Goal: Check status: Check status

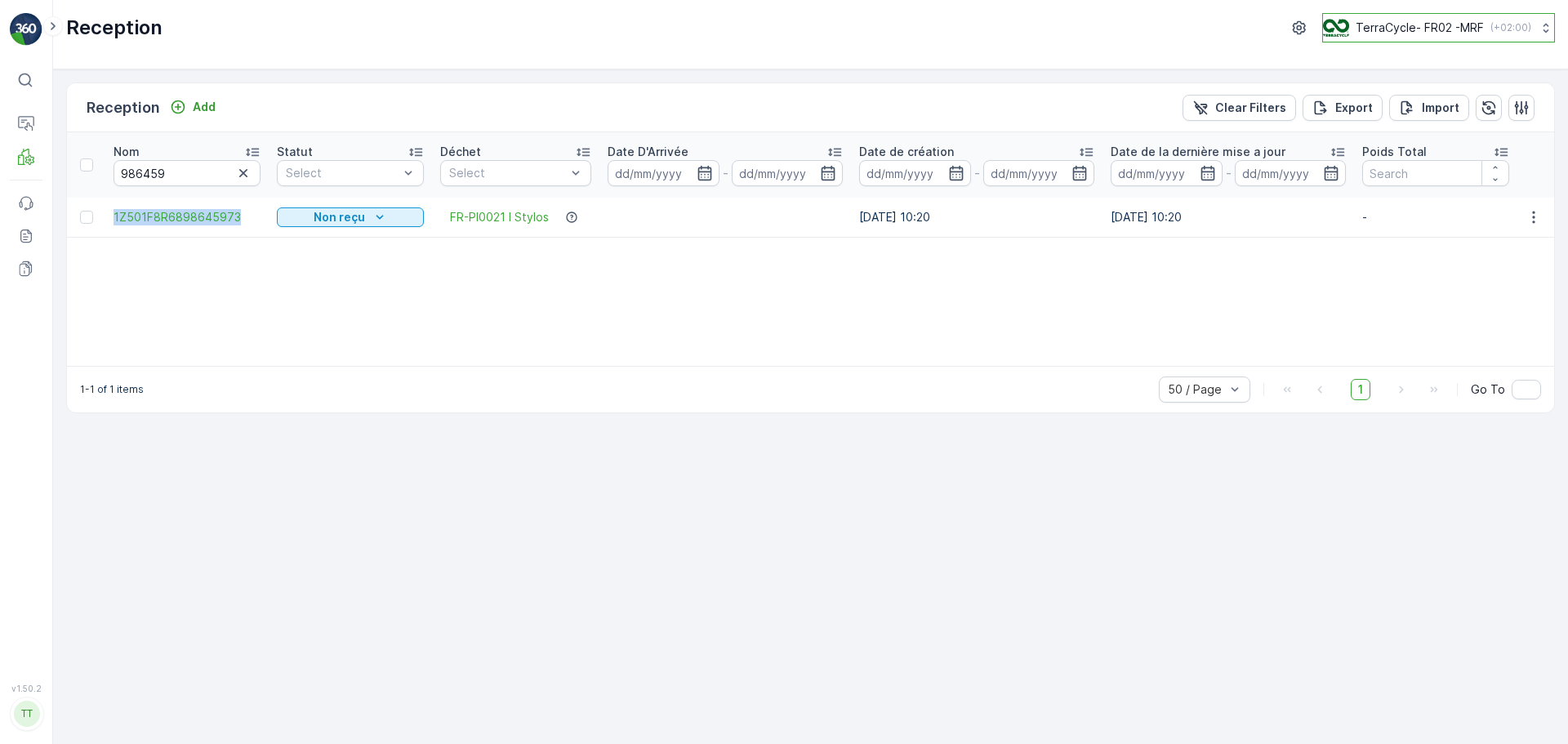
click at [1414, 33] on p "TerraCycle- FR02 -MRF" at bounding box center [1420, 28] width 128 height 17
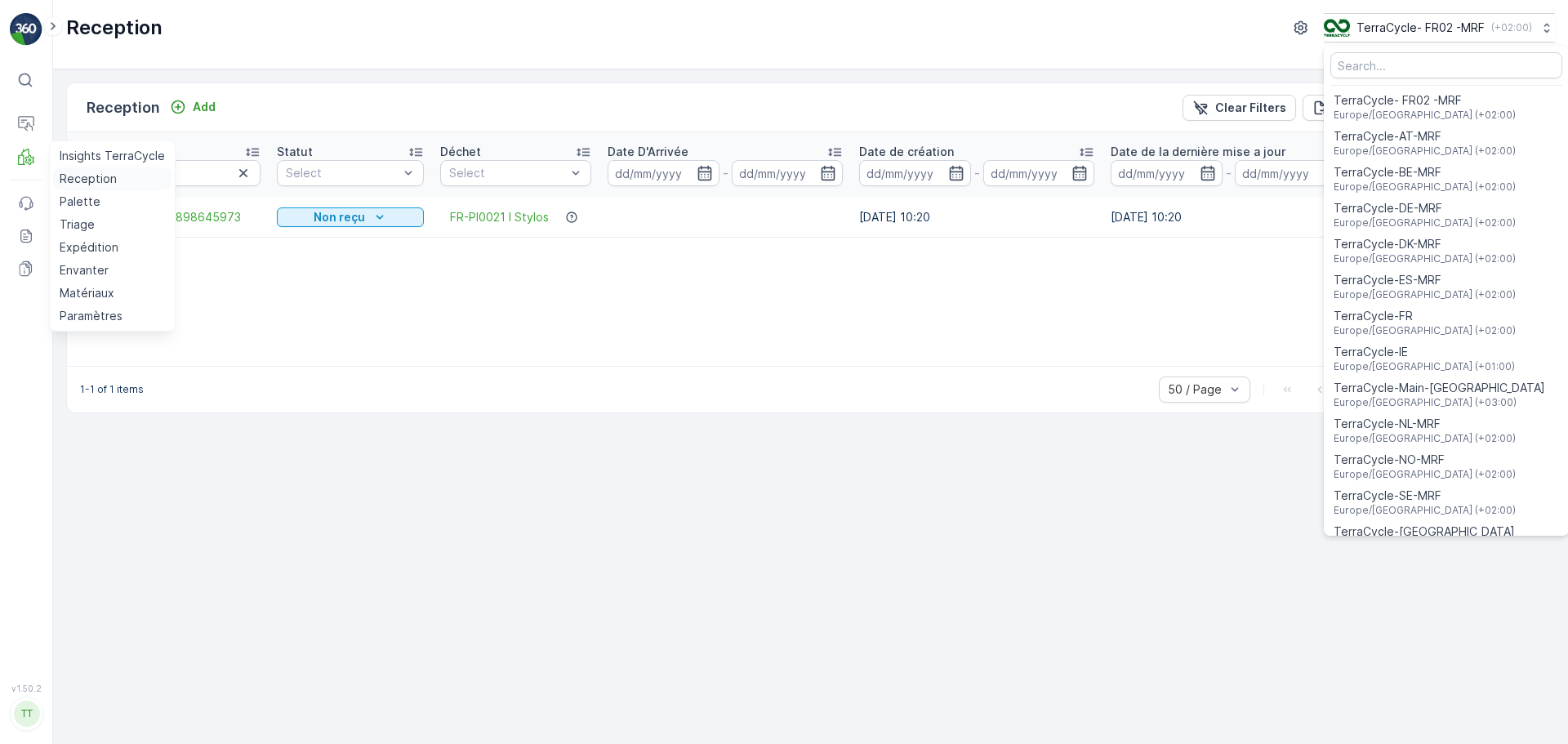
click at [83, 181] on p "Reception" at bounding box center [88, 179] width 57 height 17
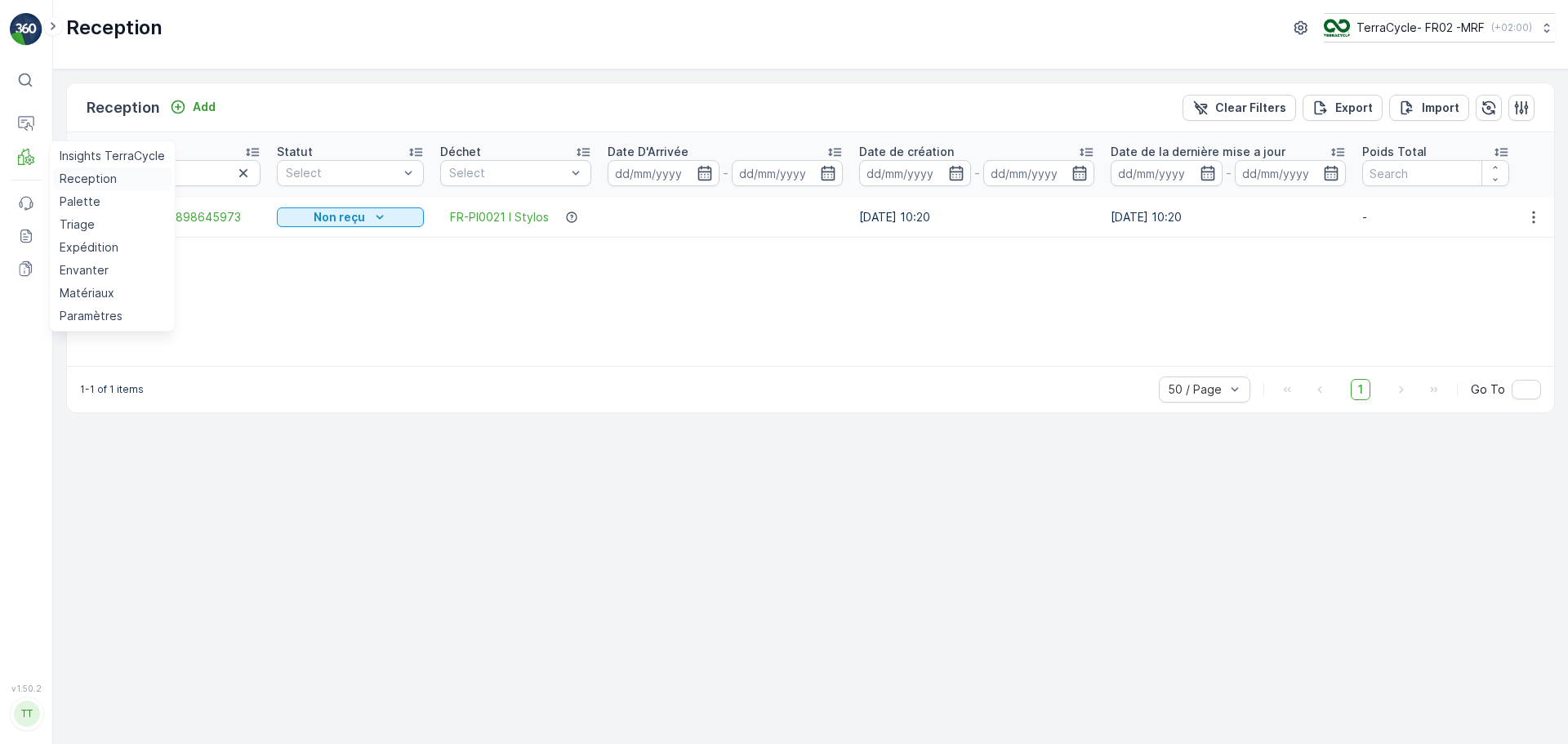
click at [91, 180] on p "Reception" at bounding box center [88, 179] width 57 height 17
click at [242, 173] on icon "button" at bounding box center [243, 173] width 17 height 17
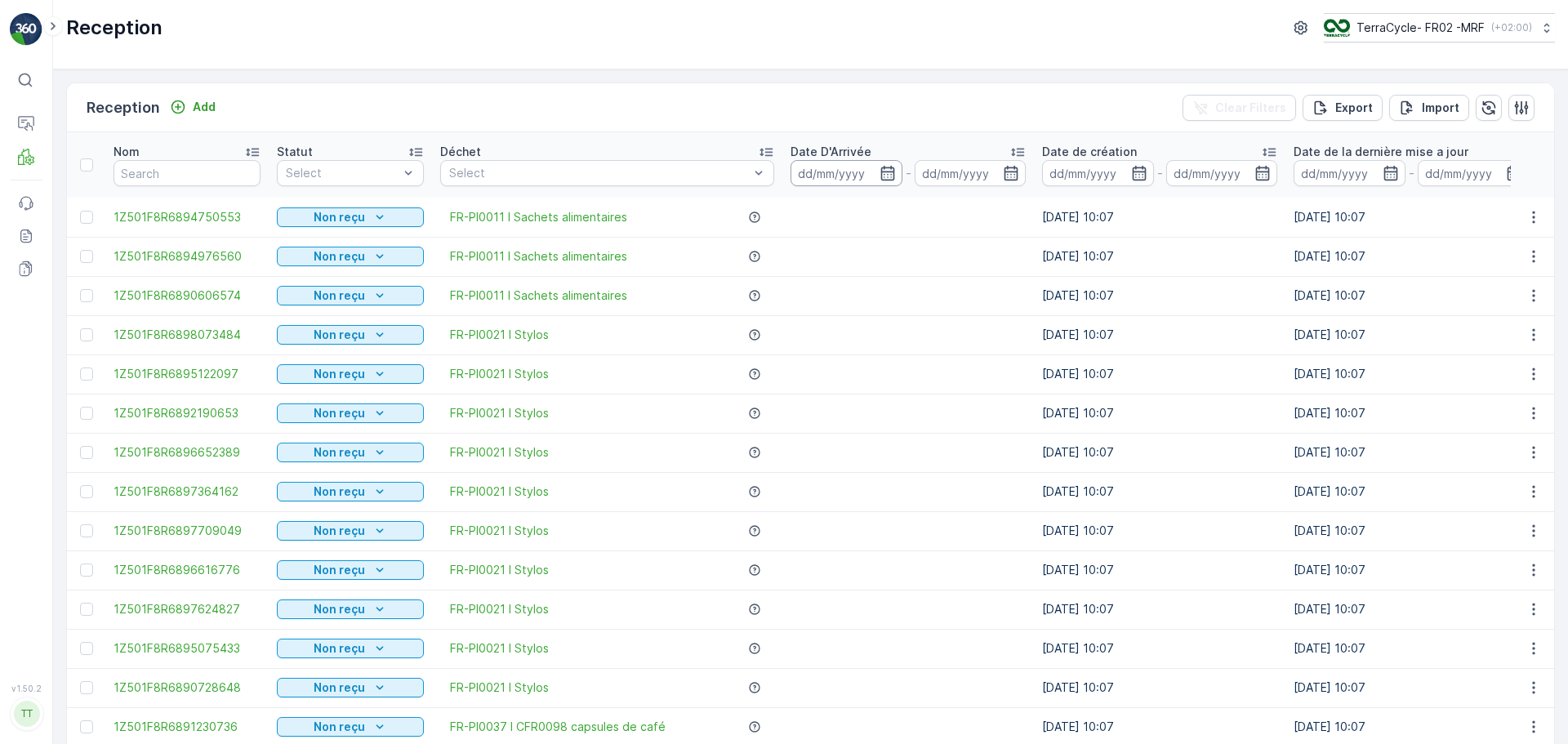
click at [851, 177] on input at bounding box center [847, 172] width 112 height 26
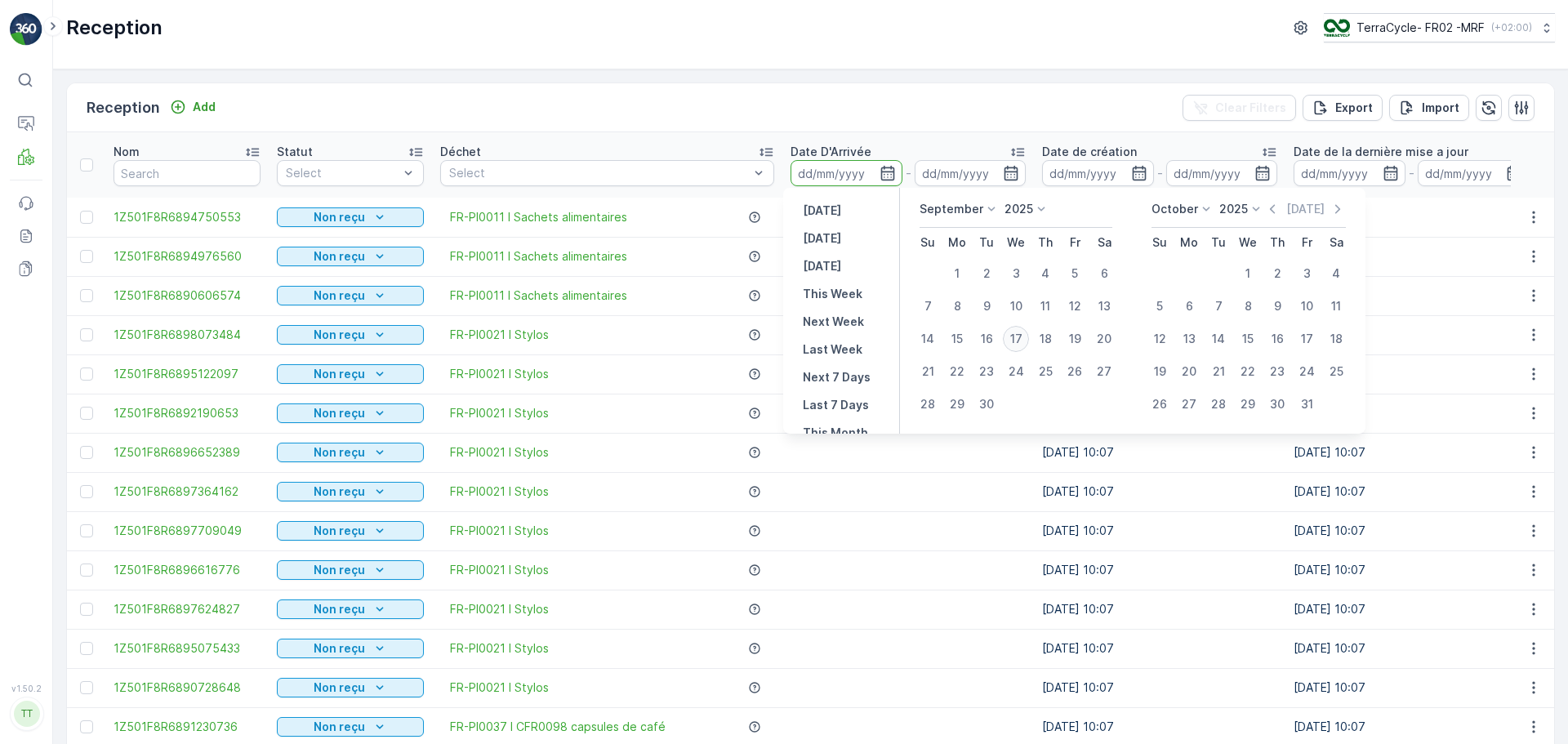
click at [1017, 341] on div "17" at bounding box center [1016, 339] width 26 height 26
type input "[DATE]"
click at [1017, 341] on div "17" at bounding box center [1016, 339] width 26 height 26
type input "[DATE]"
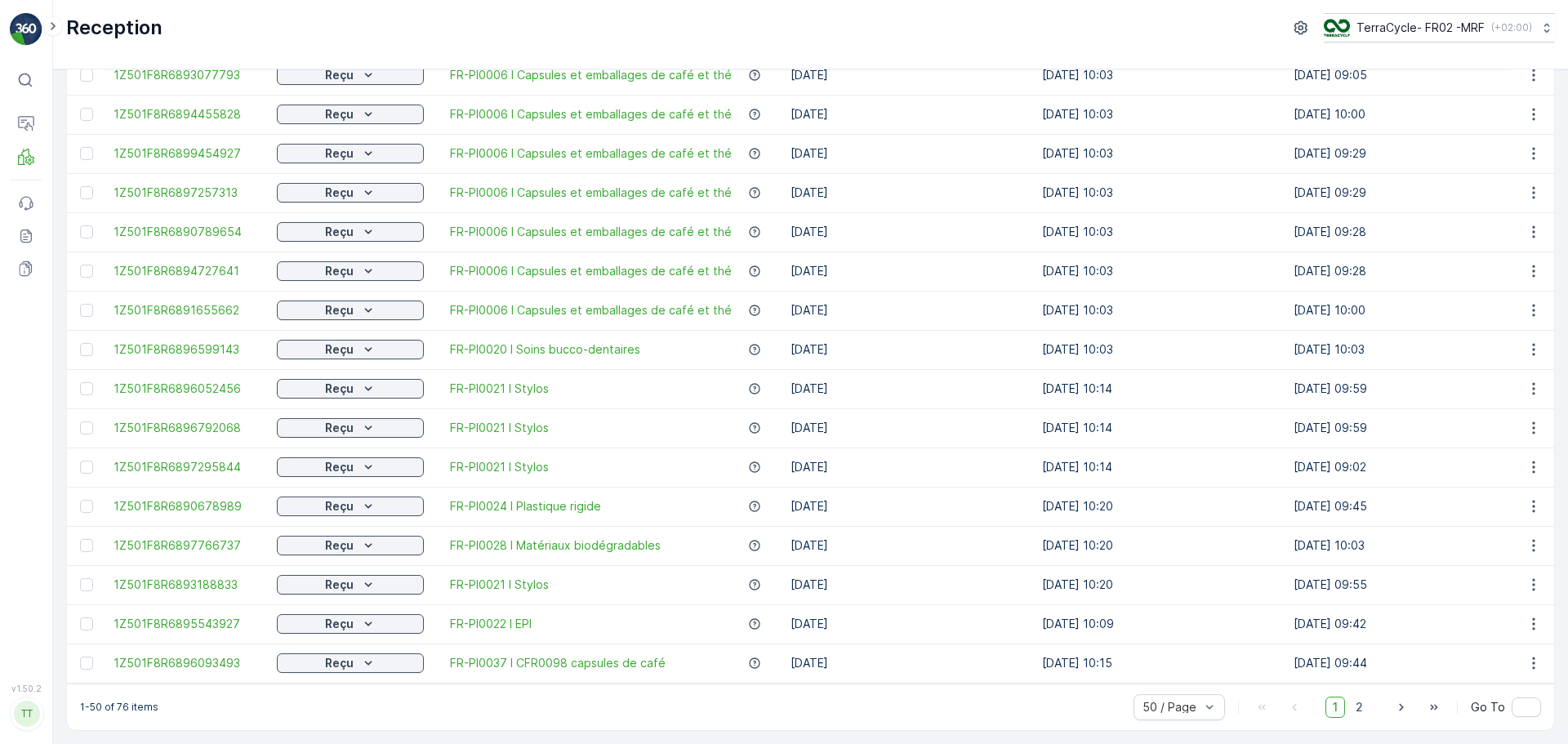
scroll to position [1484, 0]
click at [1355, 705] on span "2" at bounding box center [1360, 707] width 22 height 21
